Goal: Information Seeking & Learning: Learn about a topic

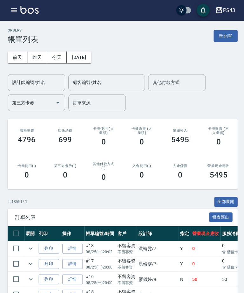
click at [74, 243] on link "詳情" at bounding box center [72, 247] width 20 height 10
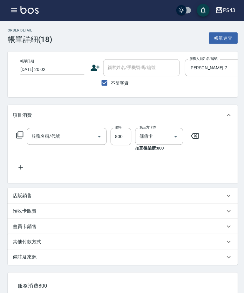
type input "[DATE] 20:02"
checkbox input "true"
type input "[PERSON_NAME]-7"
type input "精油699(669)"
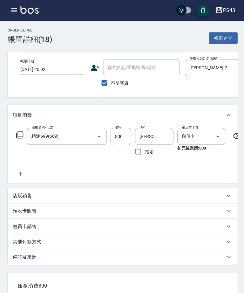
click at [20, 173] on icon at bounding box center [20, 173] width 4 height 4
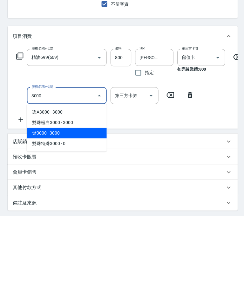
click at [37, 206] on span "儲3000 - 3000" at bounding box center [67, 211] width 80 height 10
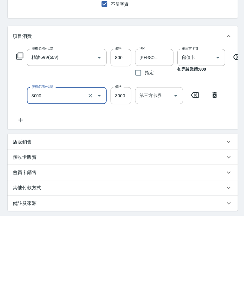
type input "儲3000(8300)"
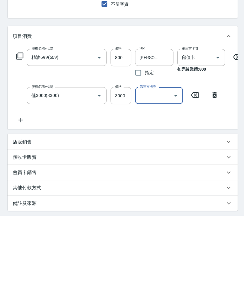
click at [225, 125] on div "服務名稱/代號 精油699(669) 服務名稱/代號 價格 800 價格 洗-1 [PERSON_NAME]-13 洗-1 指定 第三方卡券 儲值卡 第三方卡…" at bounding box center [122, 166] width 229 height 82
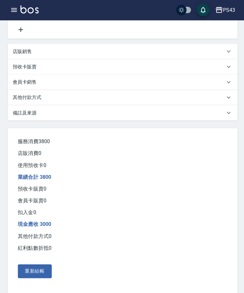
scroll to position [168, 0]
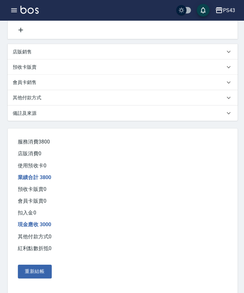
click at [31, 276] on button "重新結帳" at bounding box center [35, 269] width 34 height 13
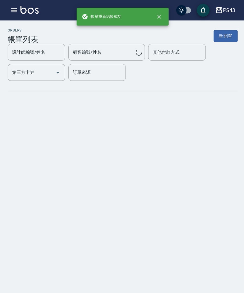
click at [14, 10] on icon "button" at bounding box center [14, 10] width 6 height 4
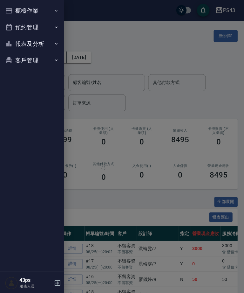
click at [10, 11] on icon "button" at bounding box center [9, 10] width 6 height 5
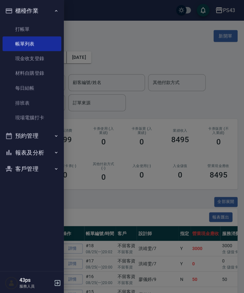
click at [32, 151] on button "報表及分析" at bounding box center [32, 151] width 59 height 17
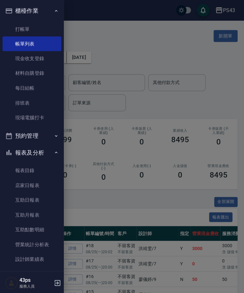
click at [25, 268] on link "設計師日報表" at bounding box center [32, 272] width 59 height 15
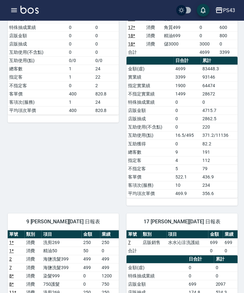
scroll to position [131, 0]
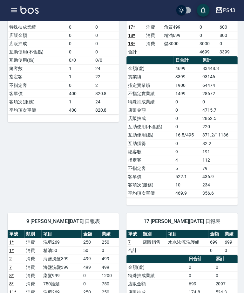
click at [11, 12] on icon "button" at bounding box center [14, 10] width 6 height 4
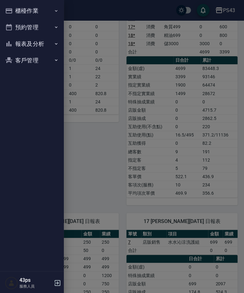
click at [18, 44] on button "報表及分析" at bounding box center [32, 43] width 59 height 17
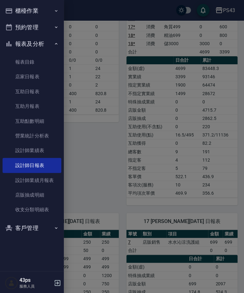
click at [18, 92] on link "互助日報表" at bounding box center [32, 91] width 59 height 15
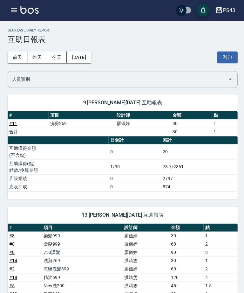
click at [12, 13] on icon "button" at bounding box center [14, 10] width 8 height 8
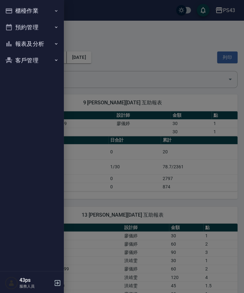
click at [25, 46] on button "報表及分析" at bounding box center [32, 43] width 59 height 17
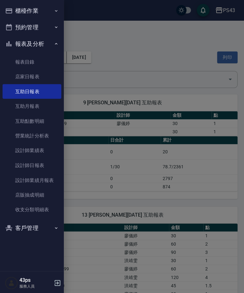
click at [31, 162] on link "設計師日報表" at bounding box center [32, 164] width 59 height 15
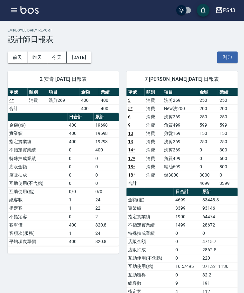
click at [8, 15] on div "PS43 登出" at bounding box center [122, 10] width 244 height 20
click at [13, 15] on button "button" at bounding box center [14, 10] width 13 height 13
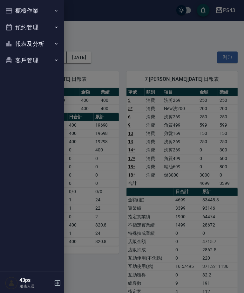
click at [17, 41] on button "報表及分析" at bounding box center [32, 43] width 59 height 17
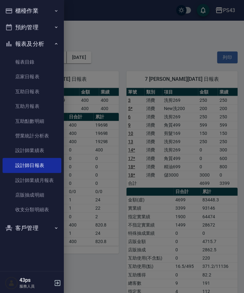
click at [20, 91] on link "互助日報表" at bounding box center [32, 91] width 59 height 15
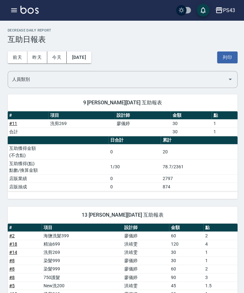
click at [39, 56] on button "昨天" at bounding box center [37, 57] width 20 height 12
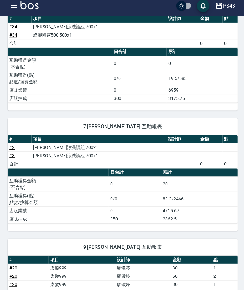
scroll to position [95, 0]
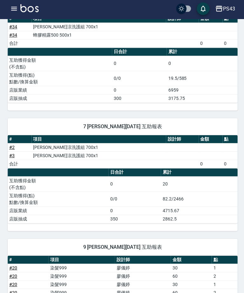
click at [13, 8] on icon "button" at bounding box center [14, 10] width 6 height 4
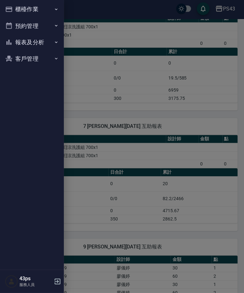
click at [14, 14] on button "櫃檯作業" at bounding box center [32, 11] width 59 height 17
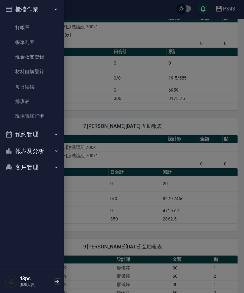
click at [27, 151] on button "報表及分析" at bounding box center [32, 151] width 59 height 17
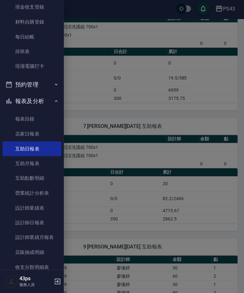
scroll to position [51, 0]
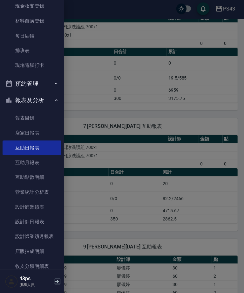
click at [25, 220] on link "設計師日報表" at bounding box center [32, 222] width 59 height 15
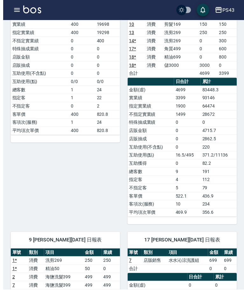
scroll to position [107, 0]
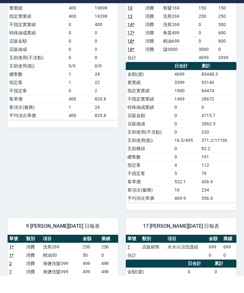
click at [243, 82] on div "PS43 [DATE] 設計師日報表 列印時間： [DATE][PHONE_NUMBER]:30 Employee Daily Report 設計師日報表 […" at bounding box center [122, 214] width 244 height 602
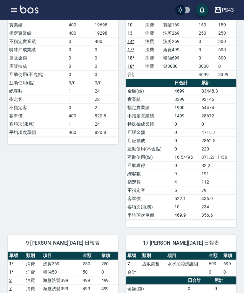
scroll to position [128, 0]
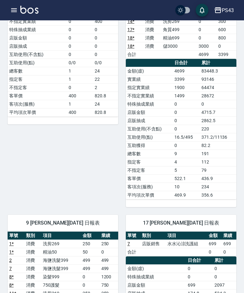
click at [241, 75] on div "PS43 [DATE] 設計師日報表 列印時間： [DATE][PHONE_NUMBER]:30 Employee Daily Report 設計師日報表 […" at bounding box center [122, 194] width 244 height 602
click at [12, 6] on button "button" at bounding box center [14, 10] width 13 height 13
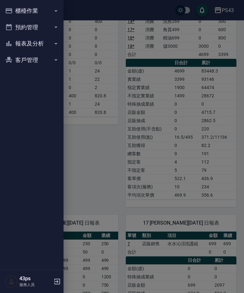
click at [45, 43] on button "報表及分析" at bounding box center [32, 43] width 59 height 17
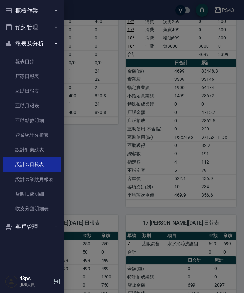
click at [42, 91] on link "互助日報表" at bounding box center [32, 91] width 59 height 15
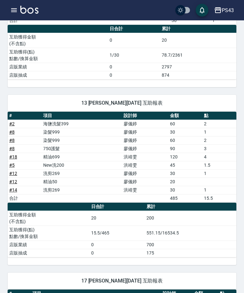
scroll to position [112, 0]
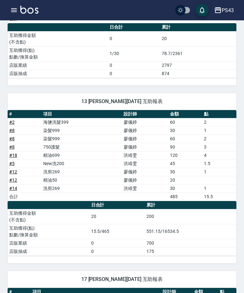
click at [212, 159] on td "4" at bounding box center [220, 155] width 34 height 8
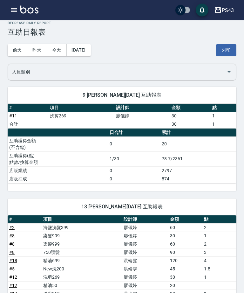
scroll to position [0, 0]
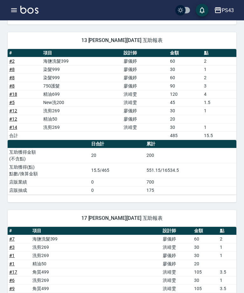
click at [204, 227] on th "金額" at bounding box center [205, 231] width 25 height 8
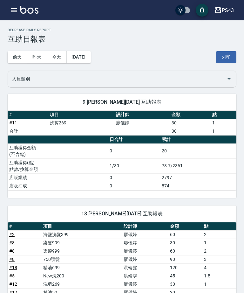
click at [16, 9] on icon "button" at bounding box center [14, 10] width 6 height 4
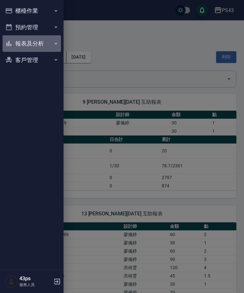
click at [28, 43] on button "報表及分析" at bounding box center [32, 43] width 59 height 17
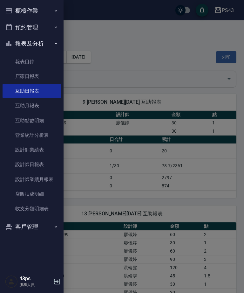
click at [26, 75] on link "店家日報表" at bounding box center [32, 76] width 59 height 15
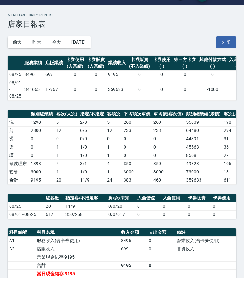
scroll to position [15, 0]
